Goal: Contribute content

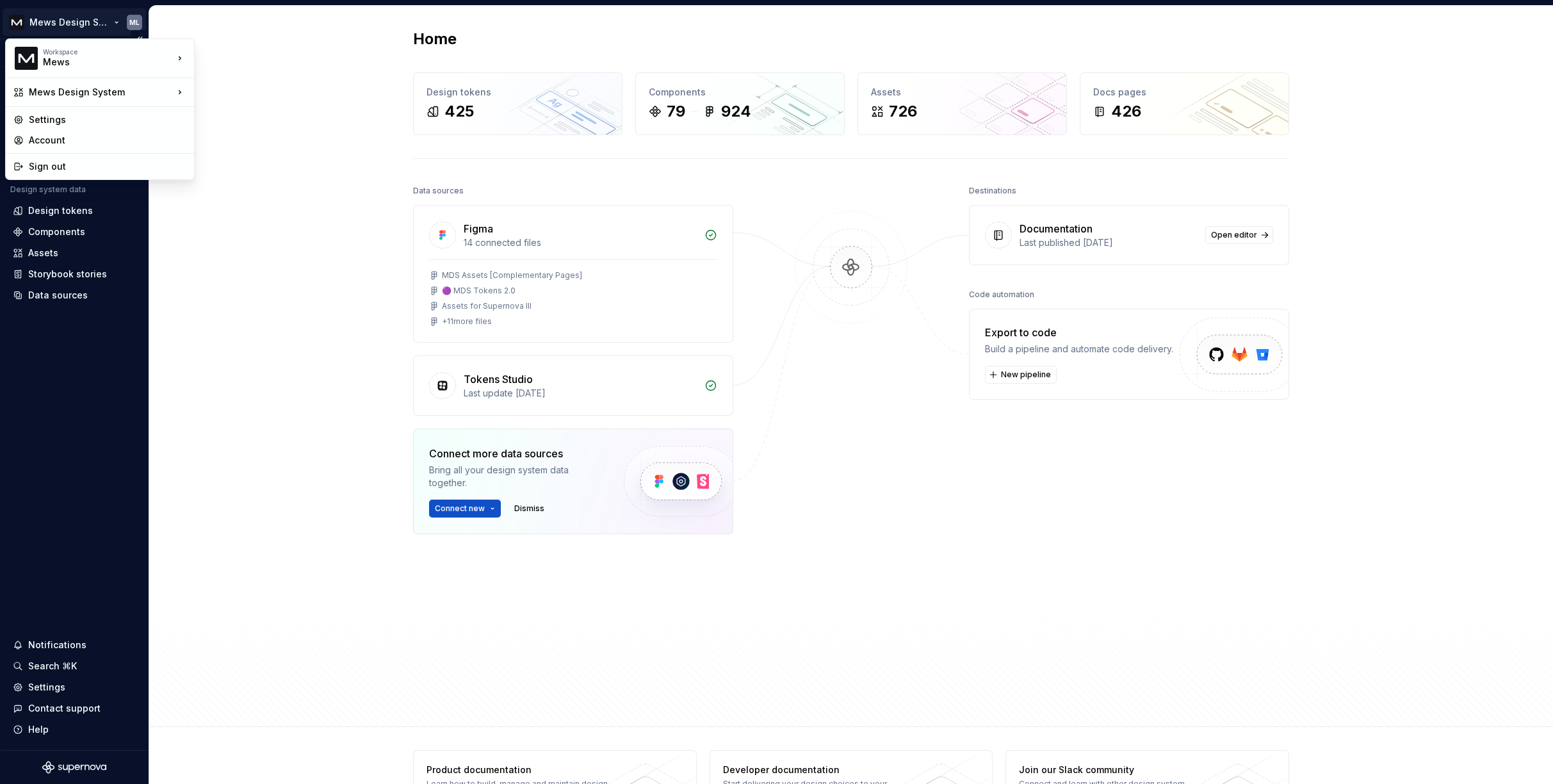
click at [133, 25] on html "Mews Design System ML Version Current draft Home Documentation Analytics Code a…" at bounding box center [776, 392] width 1553 height 784
click at [92, 167] on div "Sign out" at bounding box center [107, 167] width 157 height 13
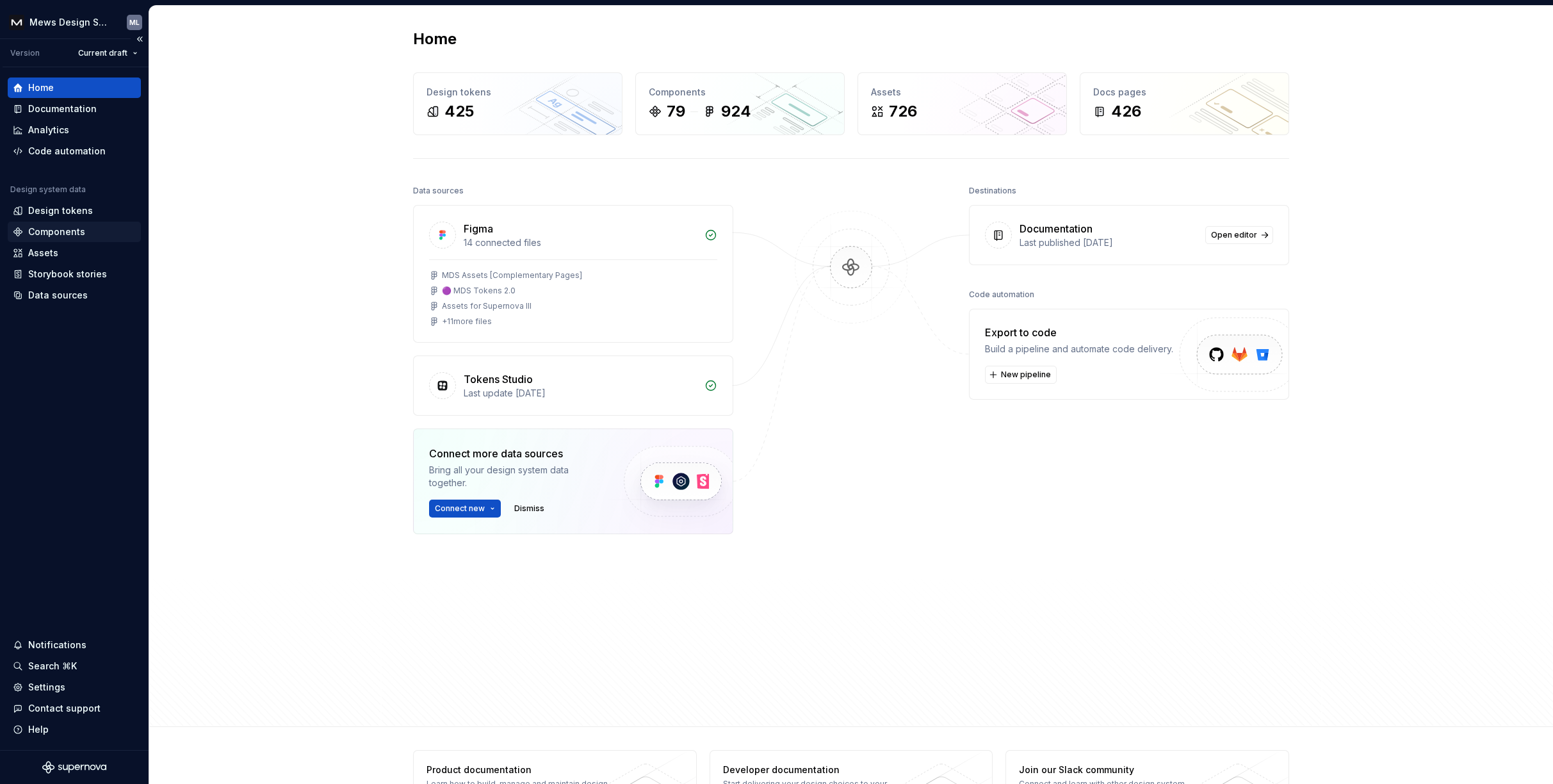
click at [78, 229] on div "Components" at bounding box center [56, 231] width 57 height 13
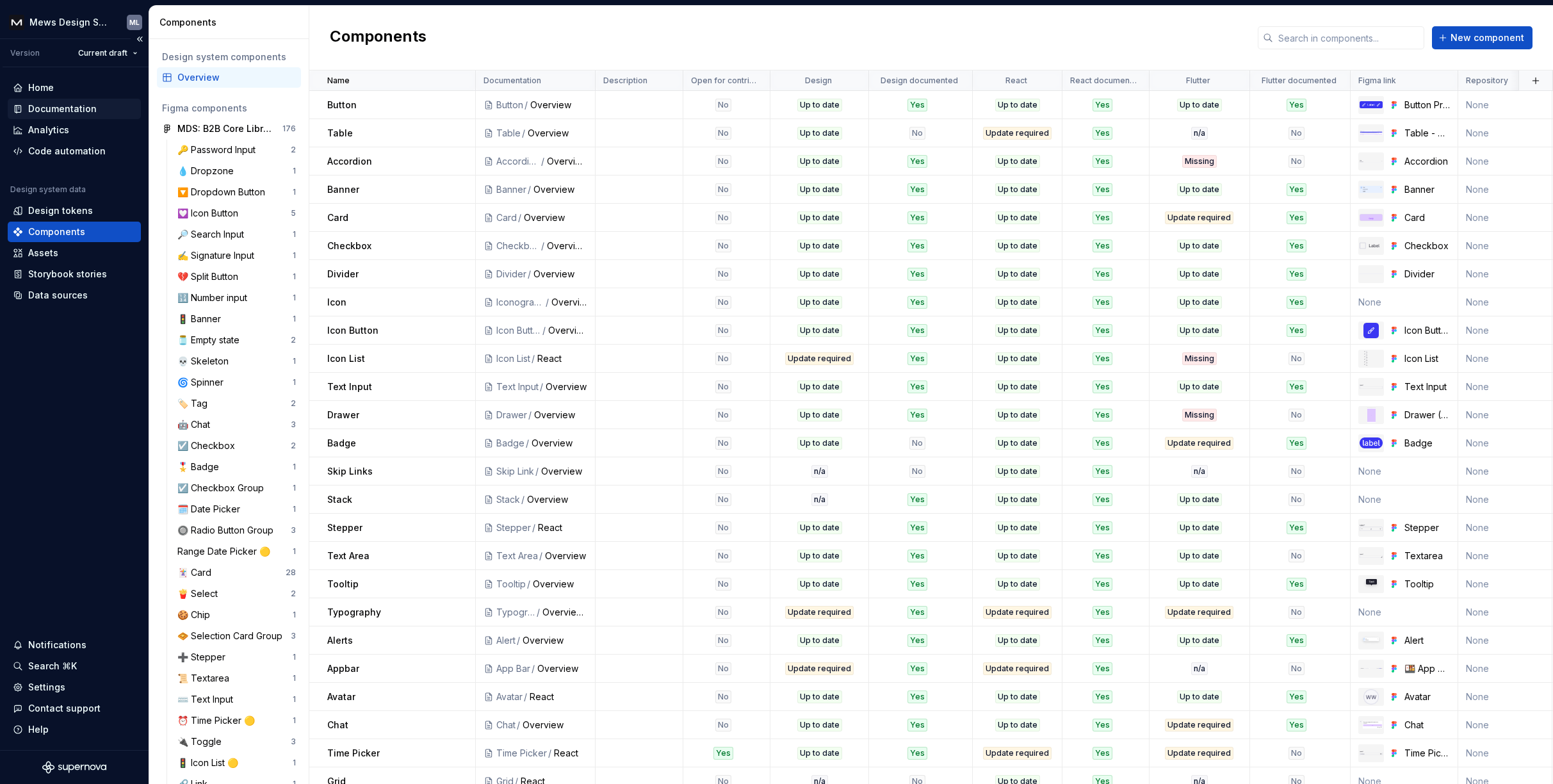
click at [61, 107] on div "Documentation" at bounding box center [62, 109] width 68 height 13
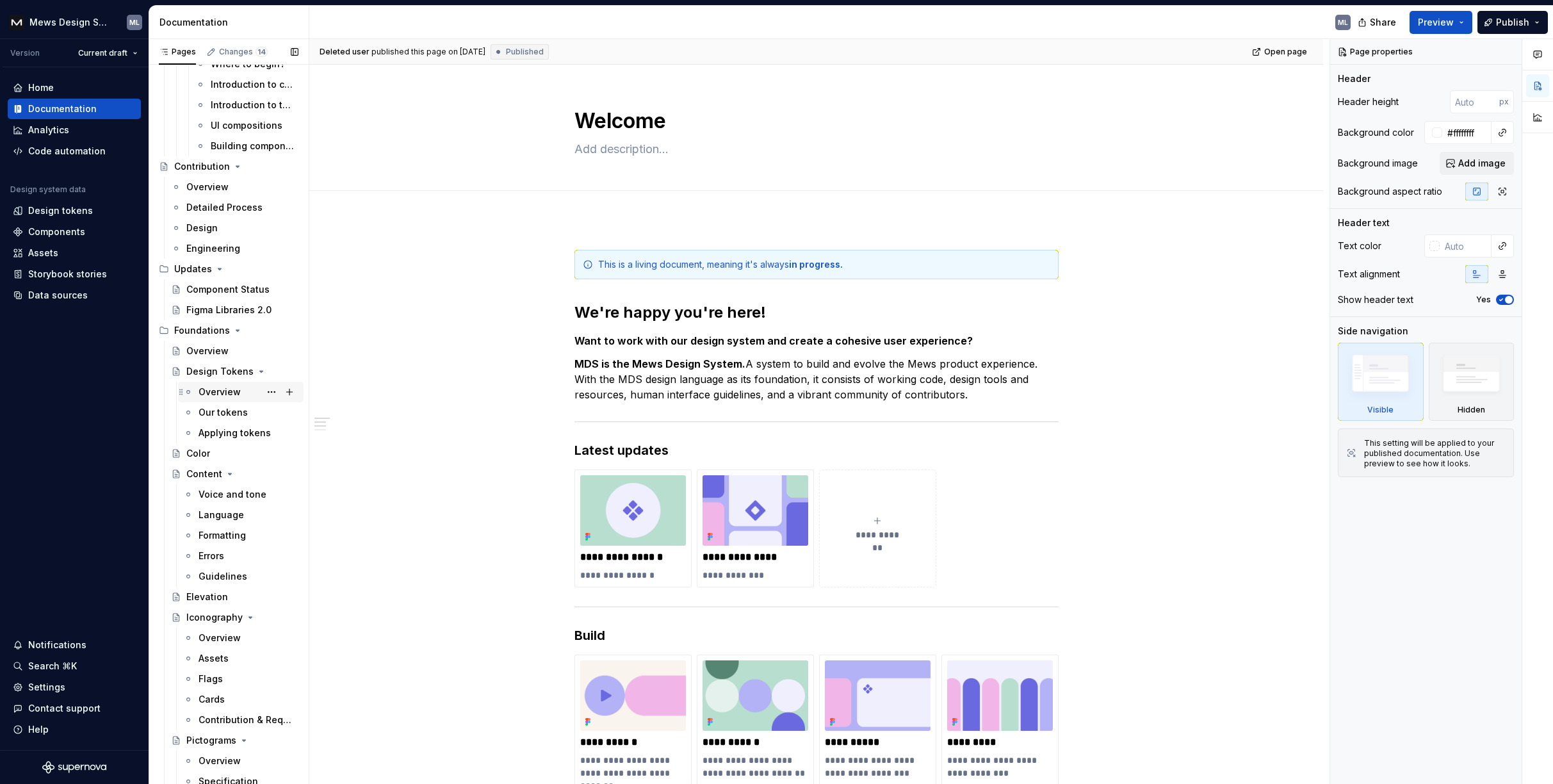
scroll to position [276, 0]
click at [221, 545] on div "Errors" at bounding box center [211, 544] width 25 height 13
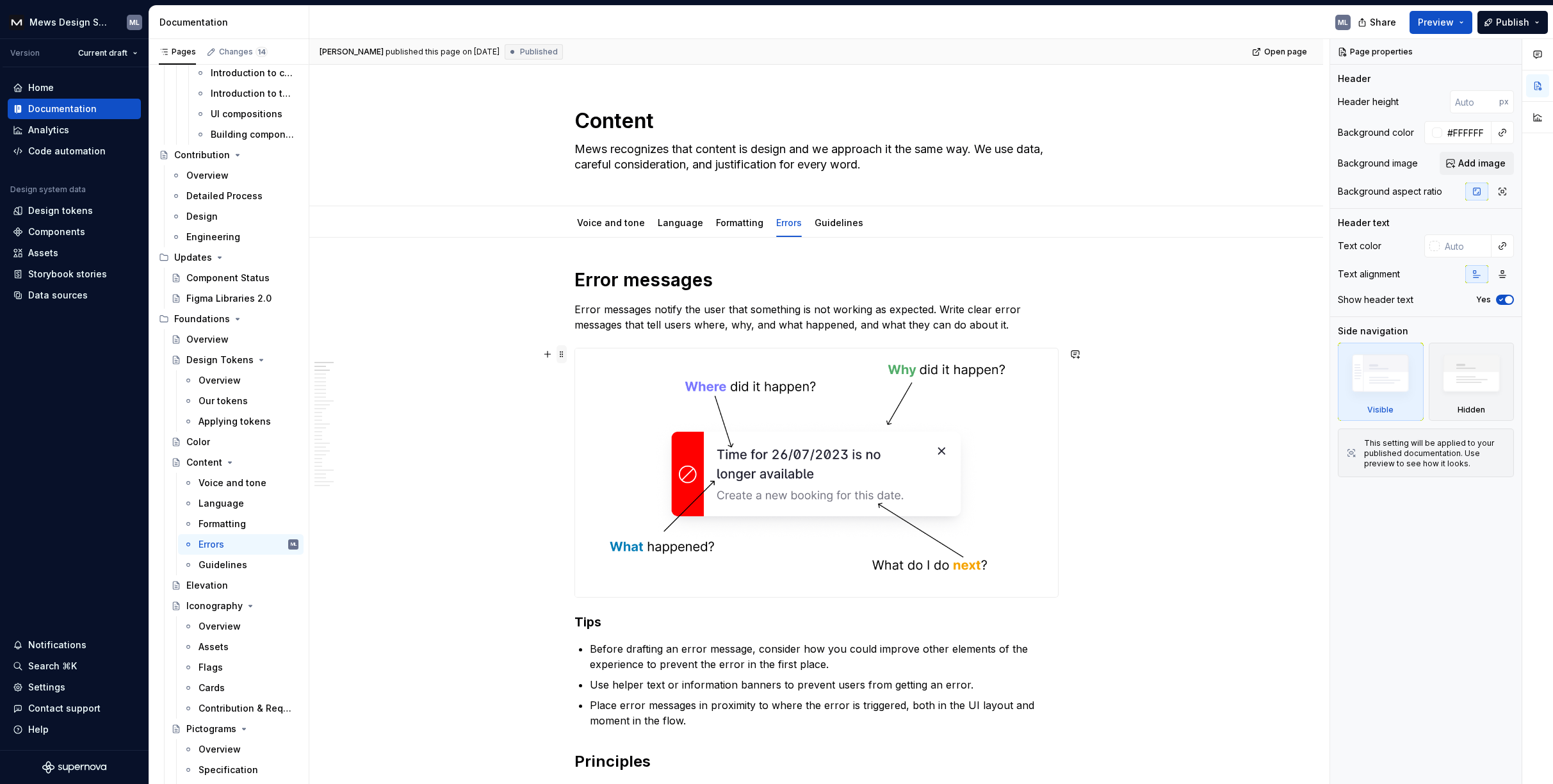
click at [561, 354] on span at bounding box center [562, 354] width 11 height 18
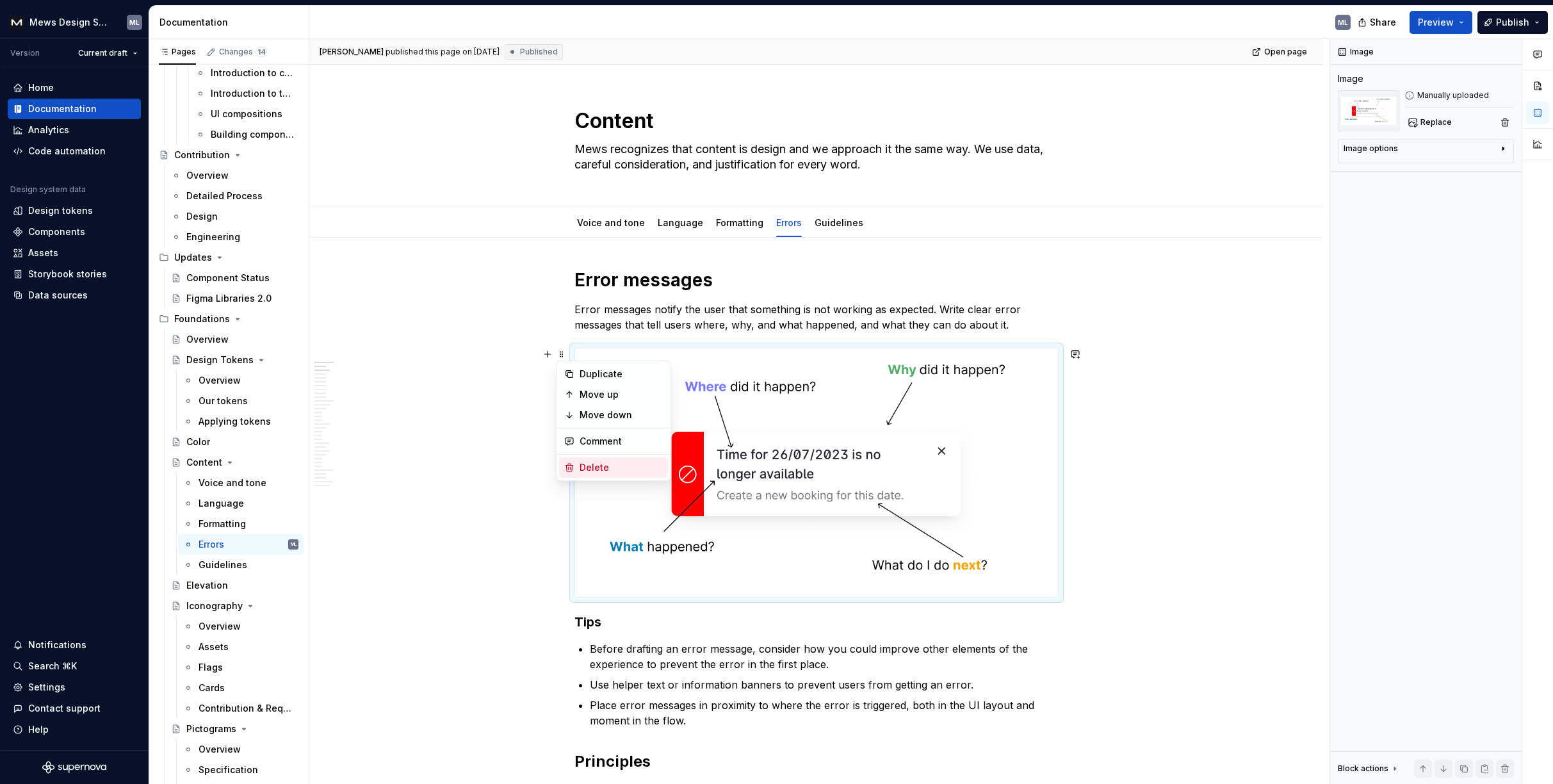
click at [592, 469] on div "Delete" at bounding box center [621, 467] width 83 height 13
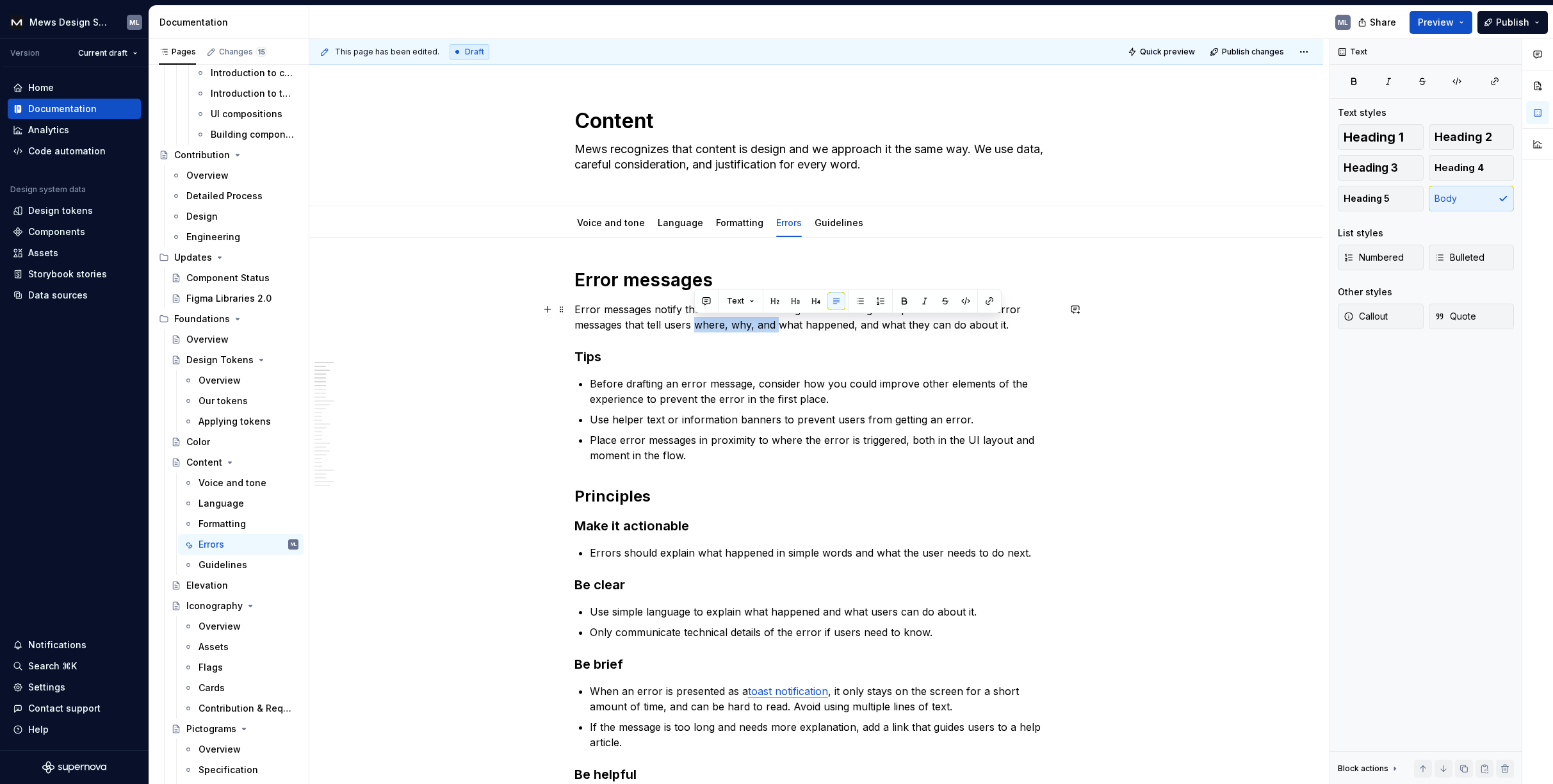
drag, startPoint x: 695, startPoint y: 326, endPoint x: 776, endPoint y: 328, distance: 81.0
click at [776, 328] on p "Error messages notify the user that something is not working as expected. Write…" at bounding box center [817, 317] width 484 height 31
click at [944, 329] on p "Error messages notify the user that something is not working as expected. Write…" at bounding box center [817, 317] width 484 height 31
click at [1262, 51] on span "Publish changes" at bounding box center [1253, 52] width 62 height 11
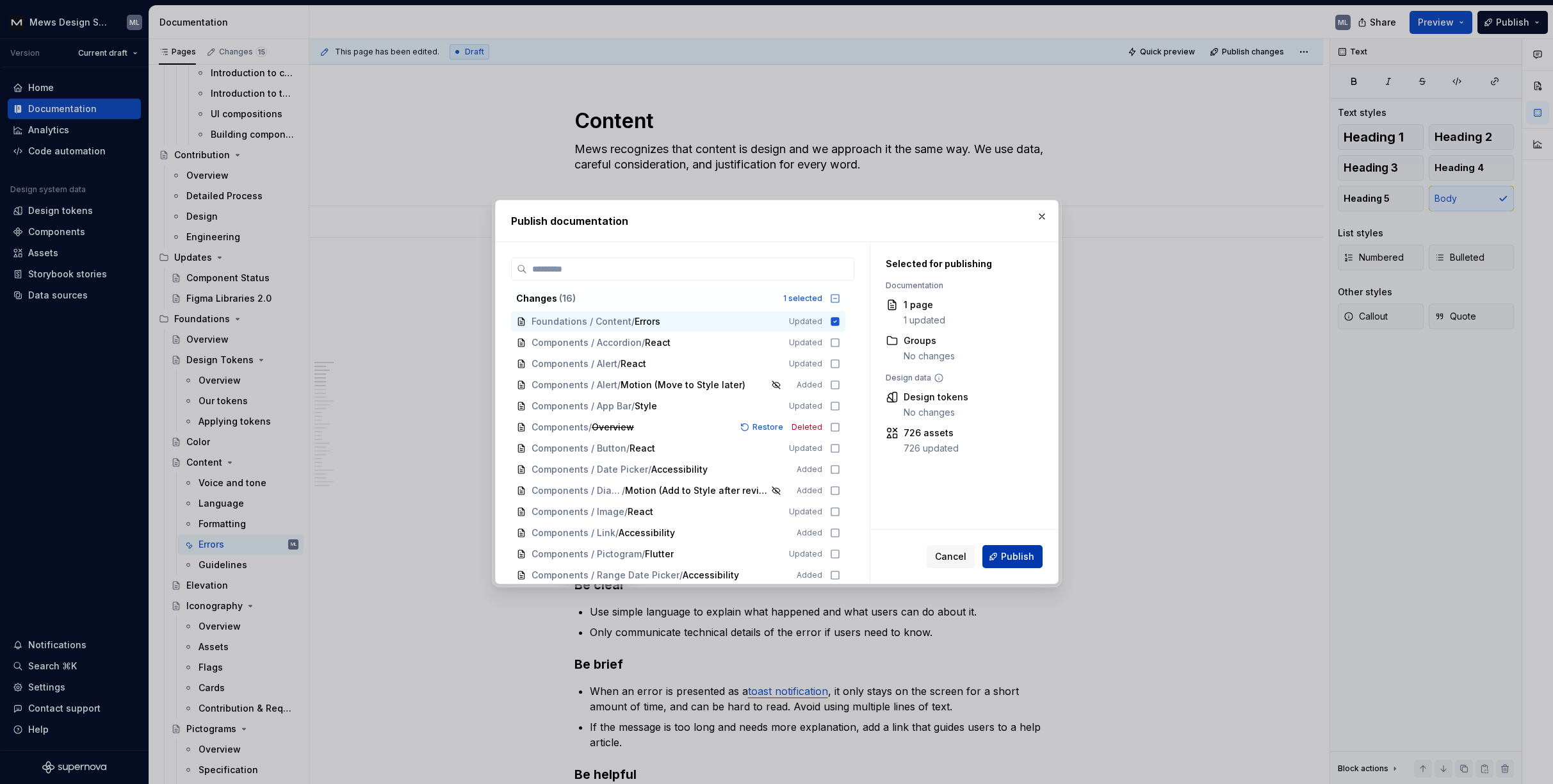
click at [1008, 560] on span "Publish" at bounding box center [1017, 556] width 33 height 13
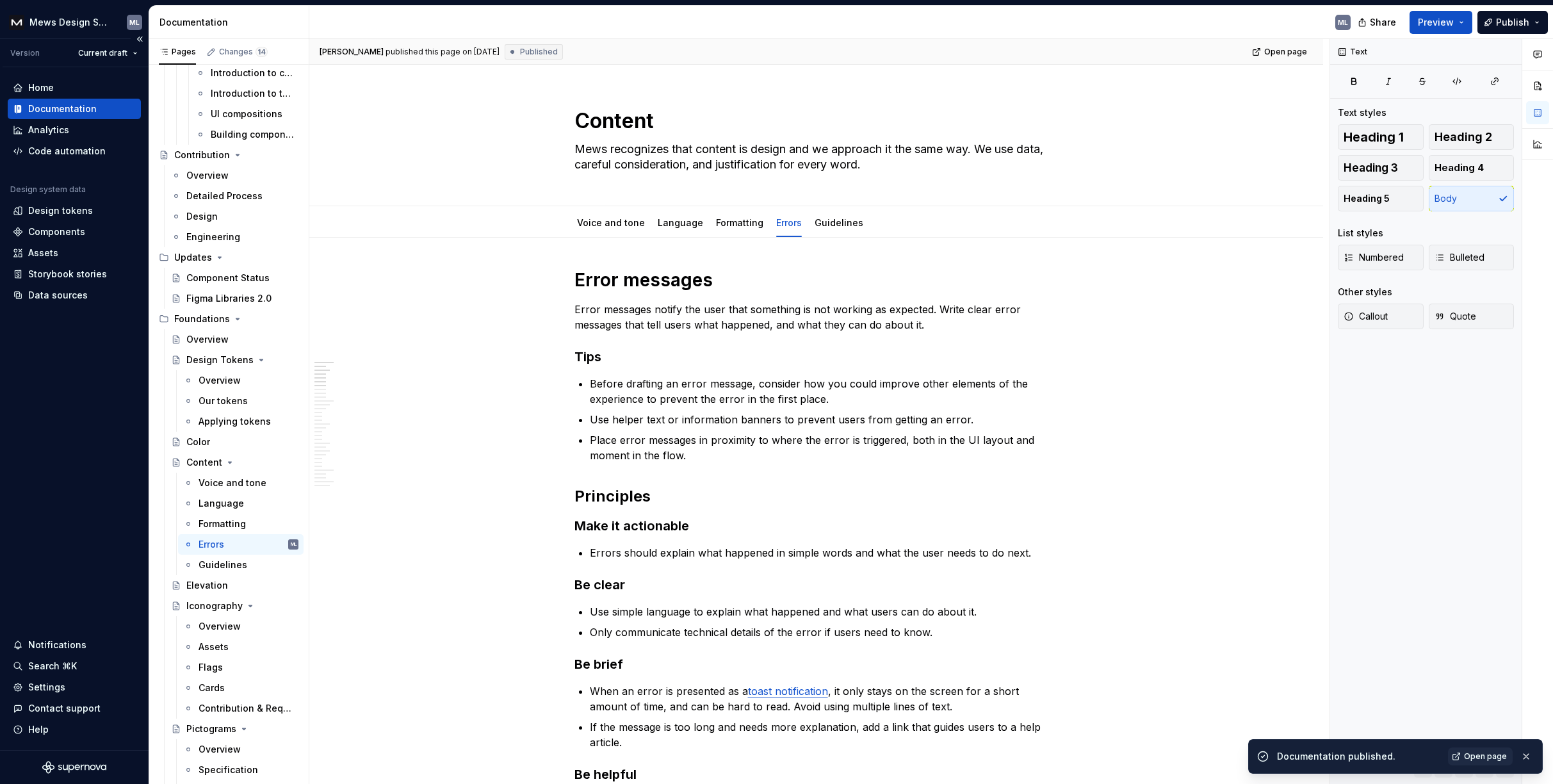
type textarea "*"
